Goal: Find specific page/section: Find specific page/section

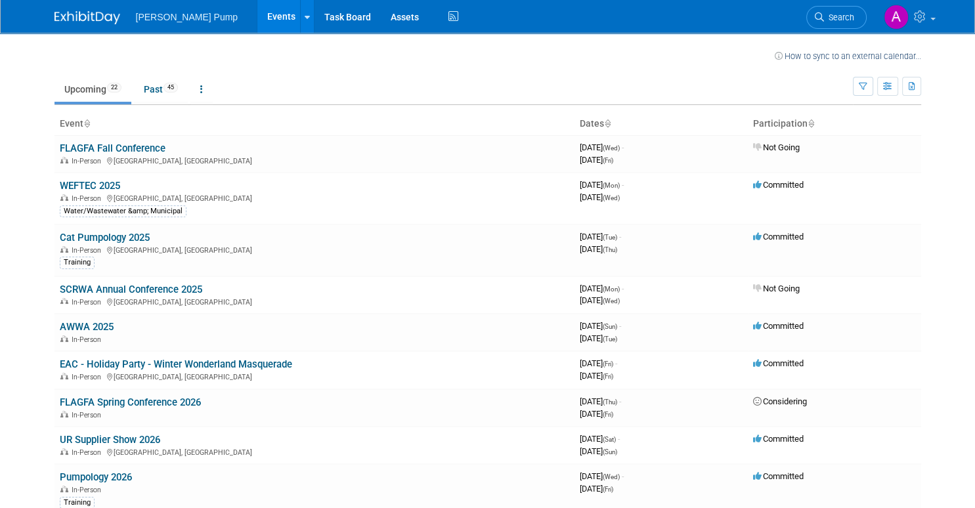
click at [96, 183] on link "WEFTEC 2025" at bounding box center [90, 186] width 60 height 12
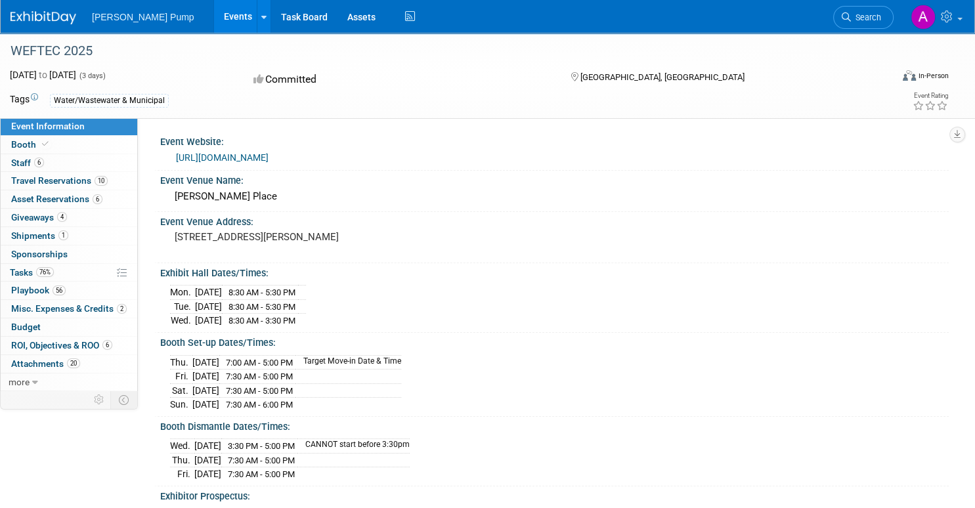
click at [60, 180] on span "Travel Reservations 10" at bounding box center [59, 180] width 96 height 11
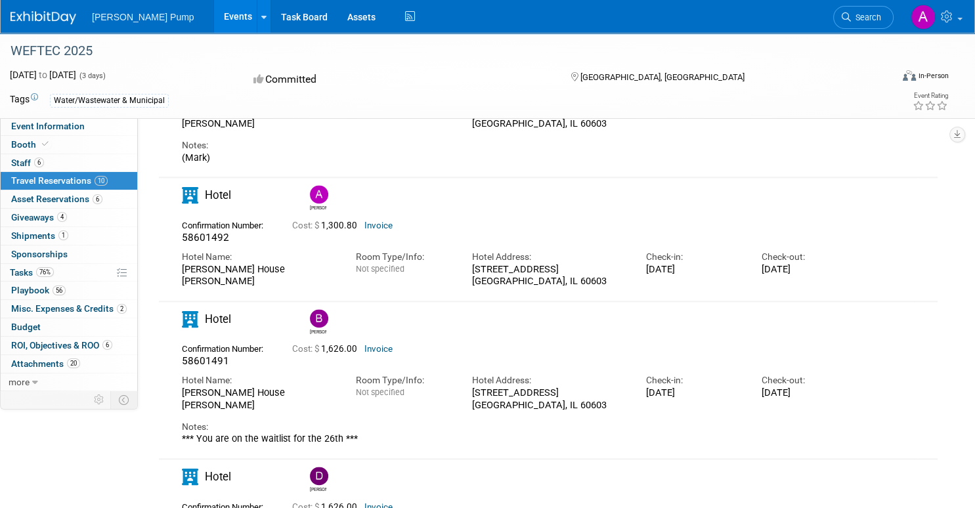
scroll to position [1903, 0]
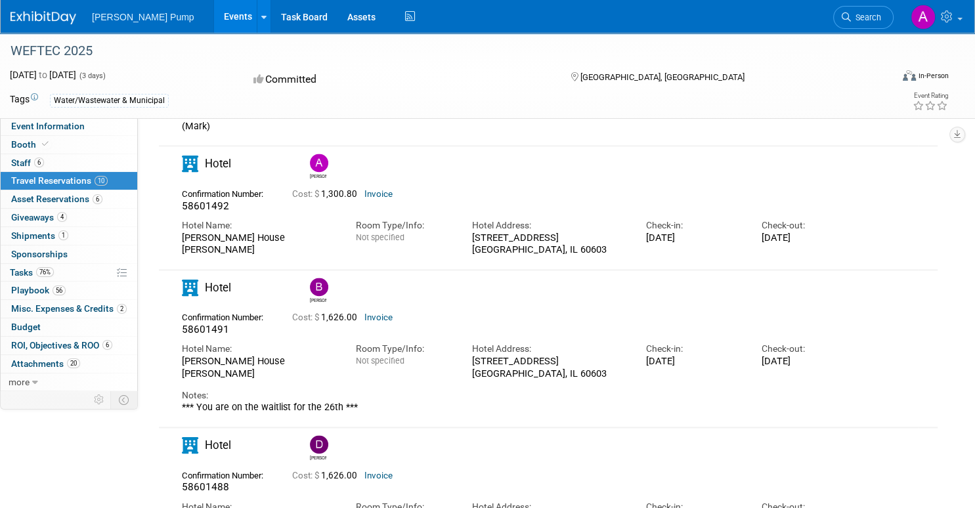
click at [376, 199] on link "Invoice" at bounding box center [378, 194] width 28 height 10
